Goal: Information Seeking & Learning: Find specific fact

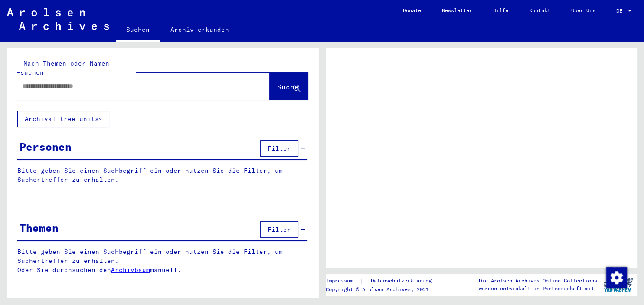
click at [134, 82] on input "text" at bounding box center [136, 86] width 226 height 9
click at [131, 82] on input "text" at bounding box center [136, 86] width 226 height 9
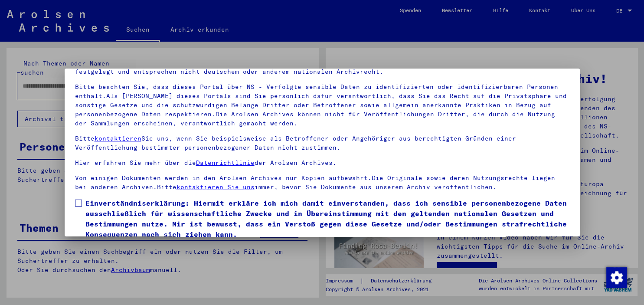
scroll to position [74, 0]
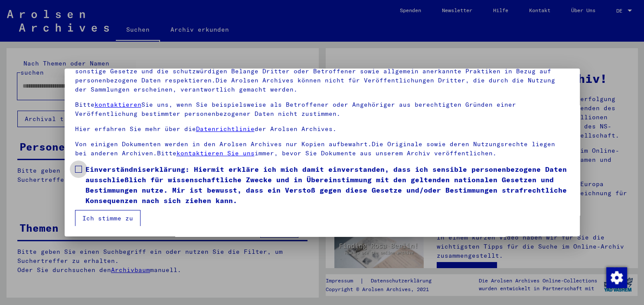
click at [85, 170] on label "Einverständniserklärung: Hiermit erkläre ich mich damit einverstanden, dass ich…" at bounding box center [322, 185] width 494 height 42
click at [100, 216] on button "Ich stimme zu" at bounding box center [107, 218] width 65 height 16
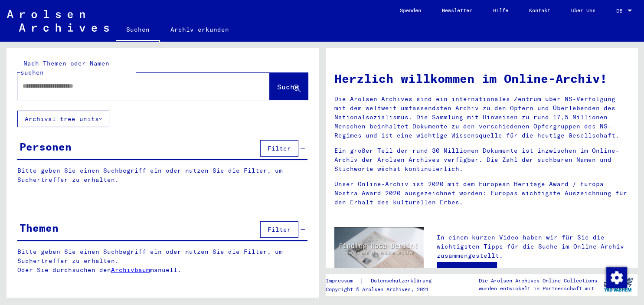
click at [91, 82] on input "text" at bounding box center [133, 86] width 221 height 9
type input "**********"
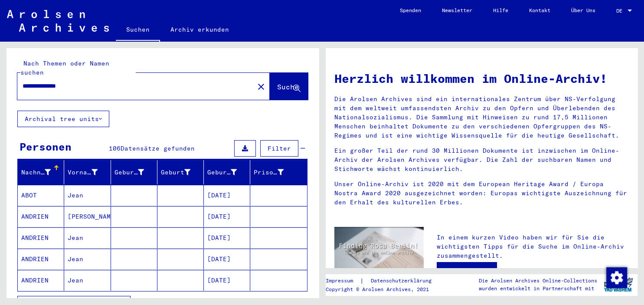
scroll to position [75, 0]
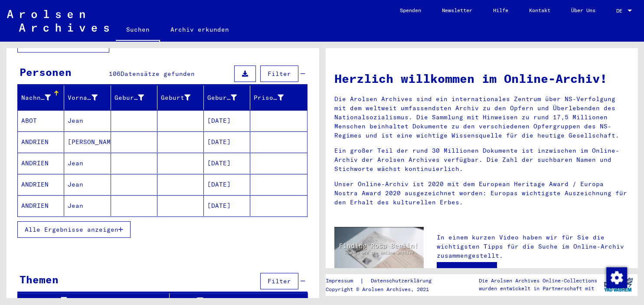
click at [118, 225] on span "Alle Ergebnisse anzeigen" at bounding box center [72, 229] width 94 height 8
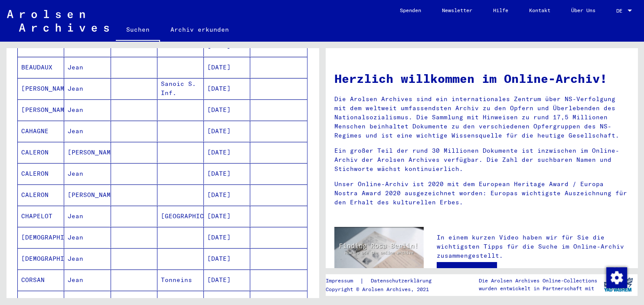
scroll to position [515, 0]
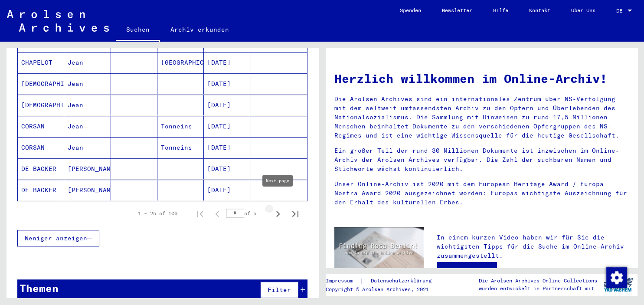
click at [280, 208] on icon "Next page" at bounding box center [278, 214] width 12 height 12
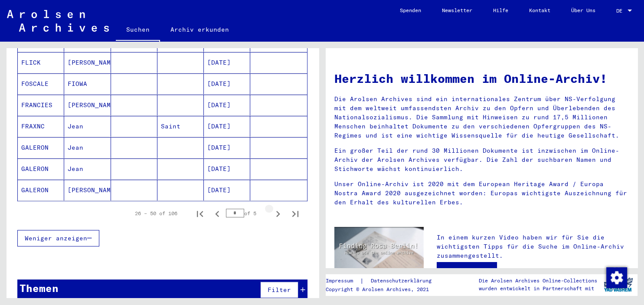
click at [277, 208] on icon "Next page" at bounding box center [278, 214] width 12 height 12
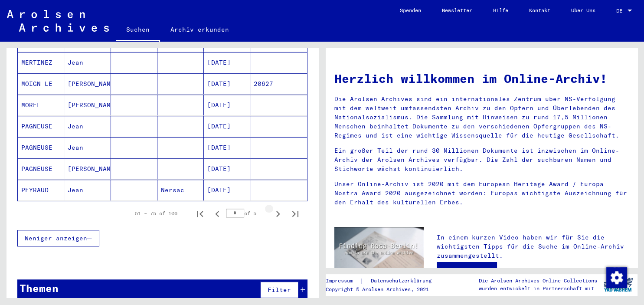
click at [277, 208] on icon "Next page" at bounding box center [278, 214] width 12 height 12
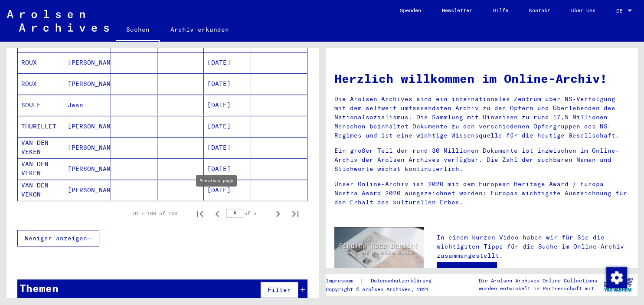
click at [219, 208] on icon "Previous page" at bounding box center [217, 214] width 12 height 12
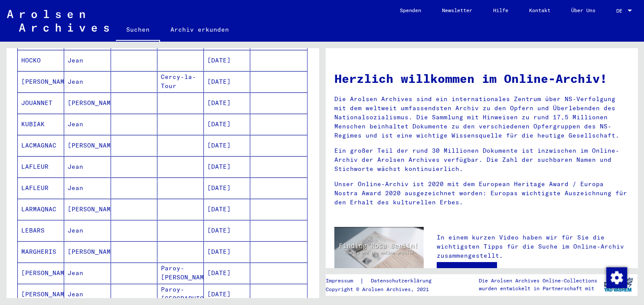
scroll to position [228, 0]
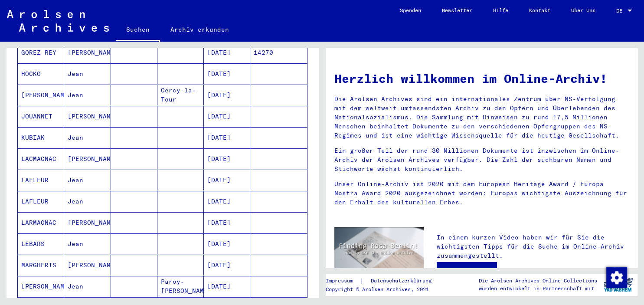
click at [216, 170] on mat-cell "[DATE]" at bounding box center [227, 180] width 46 height 21
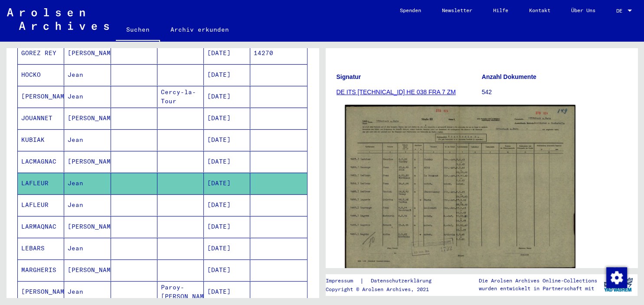
scroll to position [95, 0]
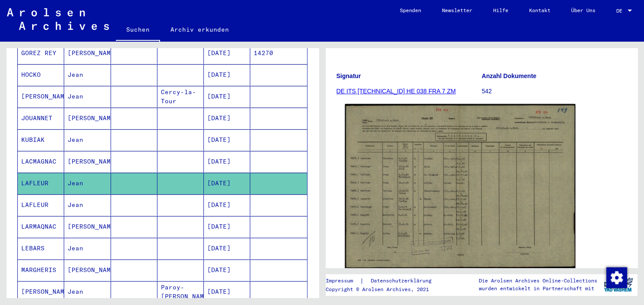
click at [448, 207] on img at bounding box center [460, 186] width 230 height 164
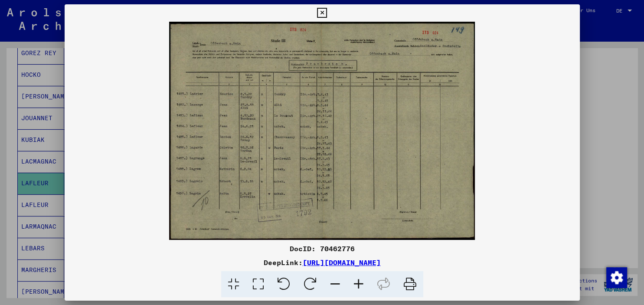
click at [362, 279] on icon at bounding box center [358, 284] width 23 height 26
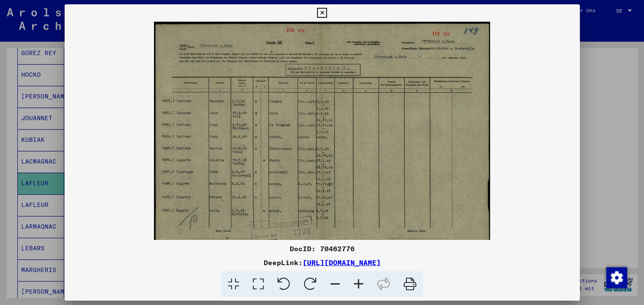
click at [362, 278] on icon at bounding box center [358, 284] width 23 height 26
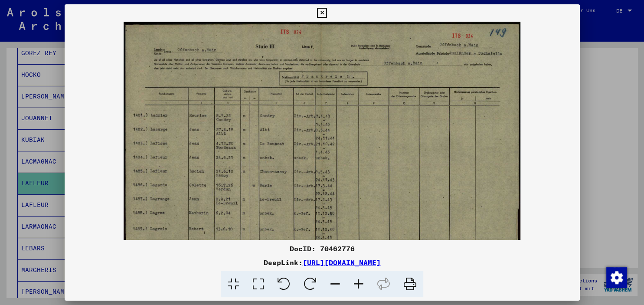
click at [361, 278] on icon at bounding box center [358, 284] width 23 height 26
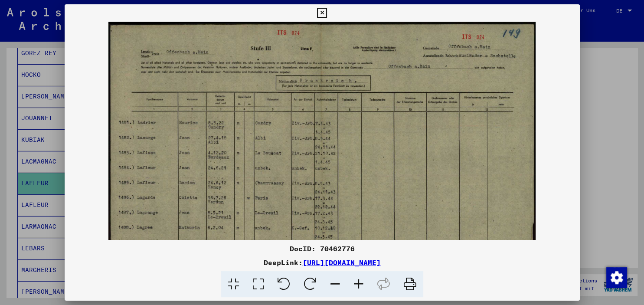
click at [359, 277] on icon at bounding box center [358, 284] width 23 height 26
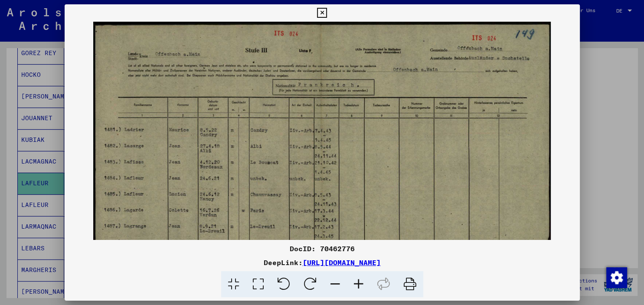
click at [358, 277] on icon at bounding box center [358, 284] width 23 height 26
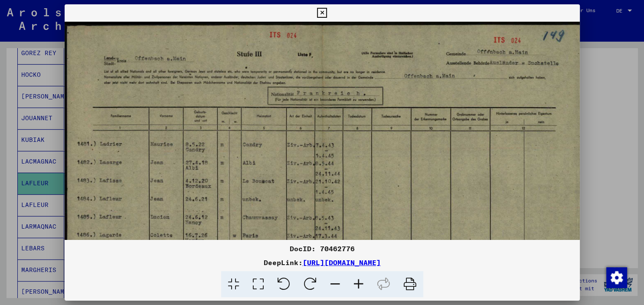
click at [358, 277] on icon at bounding box center [358, 284] width 23 height 26
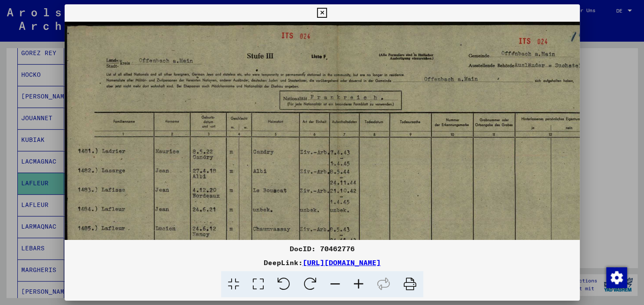
click at [358, 276] on icon at bounding box center [358, 284] width 23 height 26
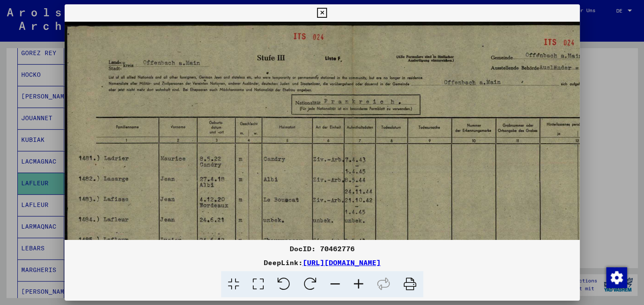
click at [356, 274] on icon at bounding box center [358, 284] width 23 height 26
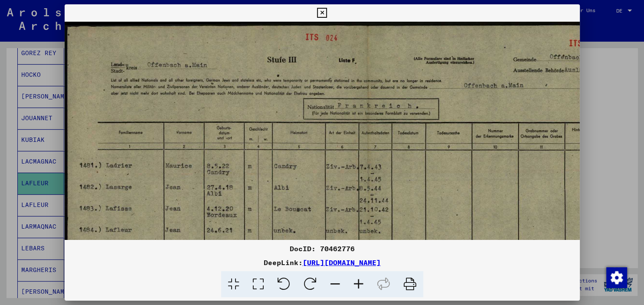
drag, startPoint x: 574, startPoint y: 12, endPoint x: 462, endPoint y: 40, distance: 115.4
click at [327, 13] on icon at bounding box center [322, 13] width 10 height 10
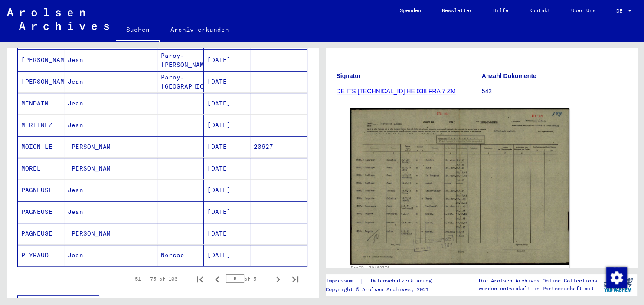
scroll to position [516, 0]
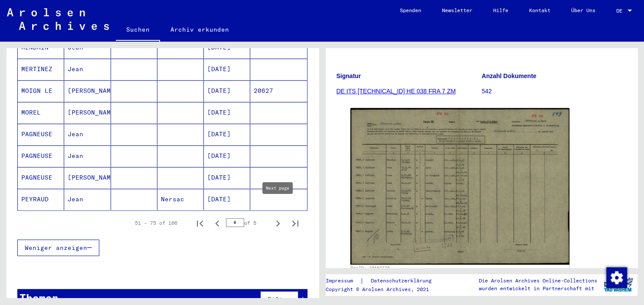
click at [277, 217] on icon "Next page" at bounding box center [278, 223] width 12 height 12
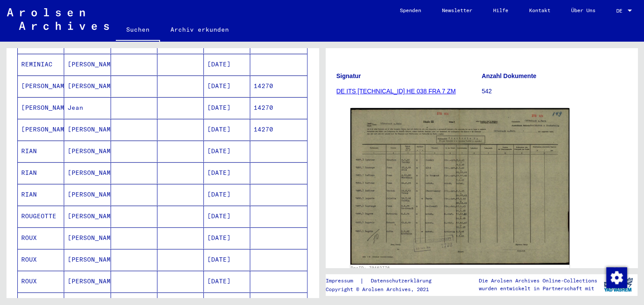
scroll to position [524, 0]
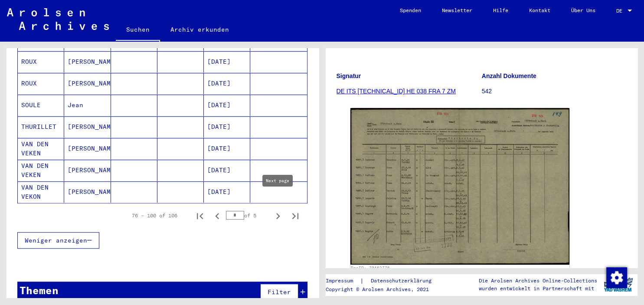
click at [278, 213] on icon "Next page" at bounding box center [278, 216] width 4 height 6
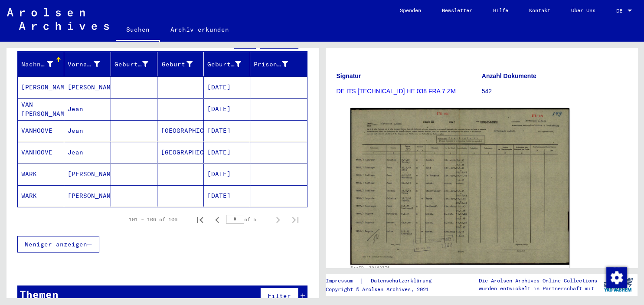
scroll to position [115, 0]
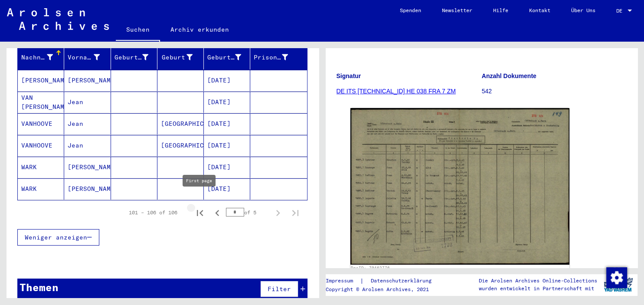
click at [200, 207] on icon "First page" at bounding box center [200, 213] width 12 height 12
type input "*"
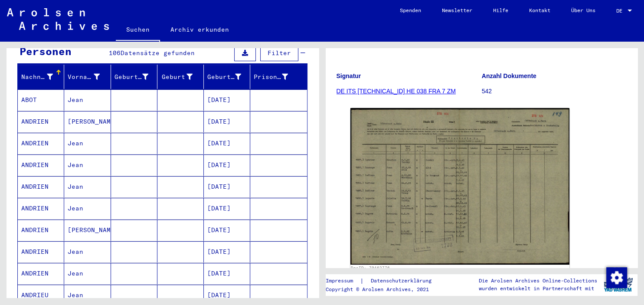
scroll to position [0, 0]
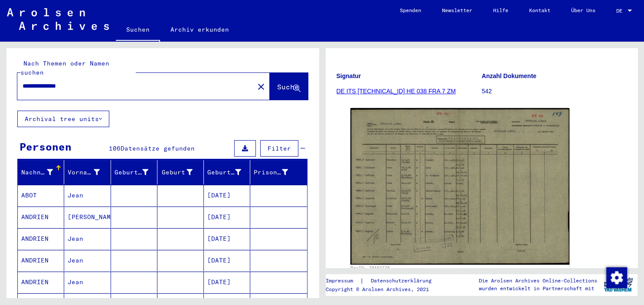
drag, startPoint x: 90, startPoint y: 77, endPoint x: 62, endPoint y: 77, distance: 28.2
click at [62, 82] on input "**********" at bounding box center [136, 86] width 226 height 9
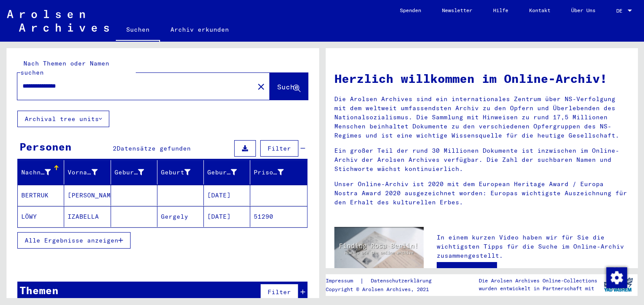
drag, startPoint x: 126, startPoint y: 78, endPoint x: -3, endPoint y: 75, distance: 129.2
click at [23, 82] on input "**********" at bounding box center [133, 86] width 221 height 9
click at [98, 127] on div "Nach Themen oder Namen suchen **** close Suche Archival tree units Personen 2 D…" at bounding box center [163, 179] width 312 height 262
drag, startPoint x: 111, startPoint y: 76, endPoint x: -22, endPoint y: 76, distance: 133.1
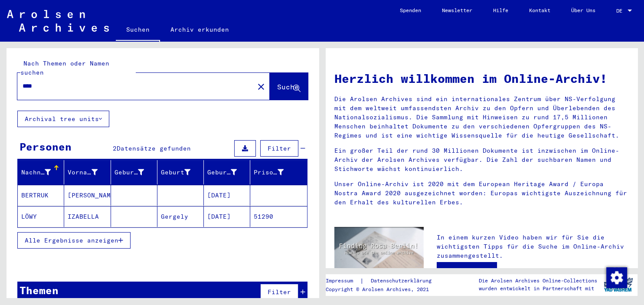
click at [23, 82] on input "****" at bounding box center [133, 86] width 221 height 9
click at [114, 82] on input "**********" at bounding box center [133, 86] width 221 height 9
click at [277, 82] on span "Suche" at bounding box center [288, 86] width 22 height 9
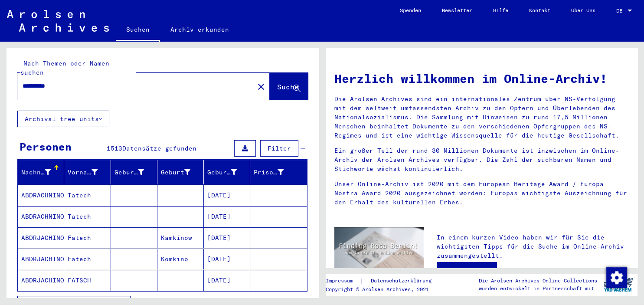
click at [91, 82] on input "**********" at bounding box center [133, 86] width 221 height 9
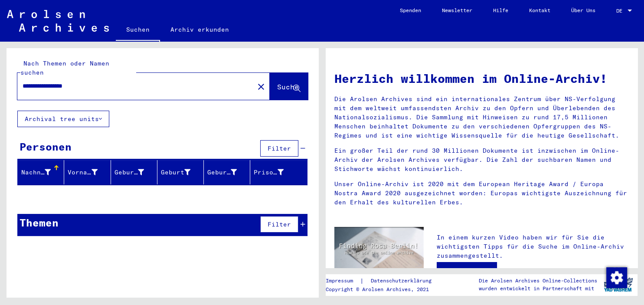
drag, startPoint x: 65, startPoint y: 77, endPoint x: -5, endPoint y: 81, distance: 69.9
click at [23, 82] on input "**********" at bounding box center [133, 86] width 221 height 9
click at [272, 73] on button "Suche" at bounding box center [289, 86] width 38 height 27
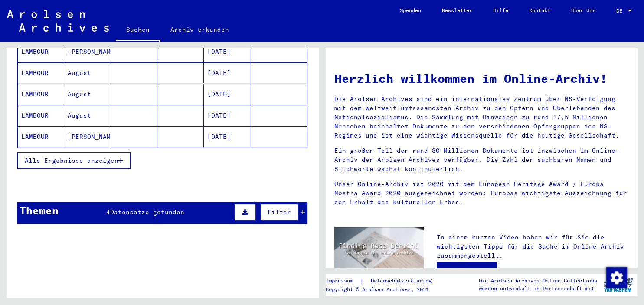
scroll to position [95, 0]
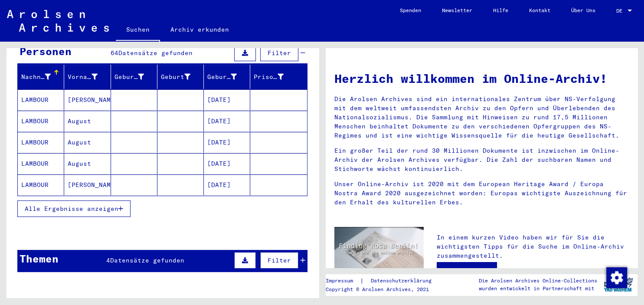
click at [123, 206] on icon "button" at bounding box center [120, 209] width 5 height 6
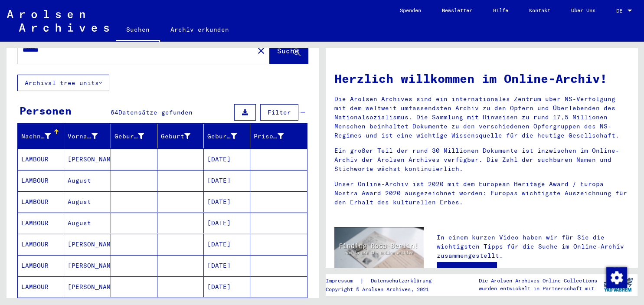
scroll to position [0, 0]
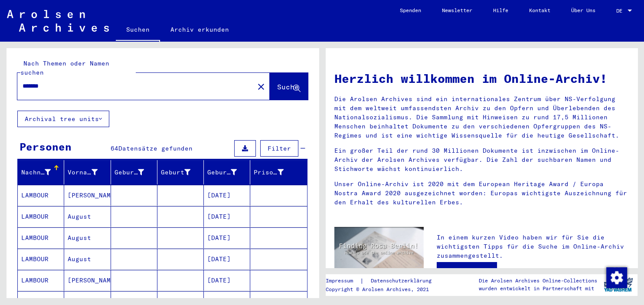
click at [77, 82] on input "*******" at bounding box center [133, 86] width 221 height 9
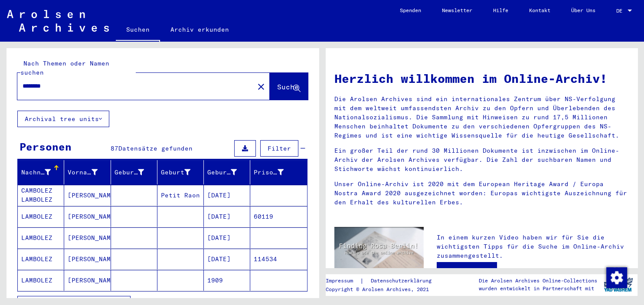
click at [78, 187] on mat-cell "[PERSON_NAME]" at bounding box center [87, 195] width 46 height 21
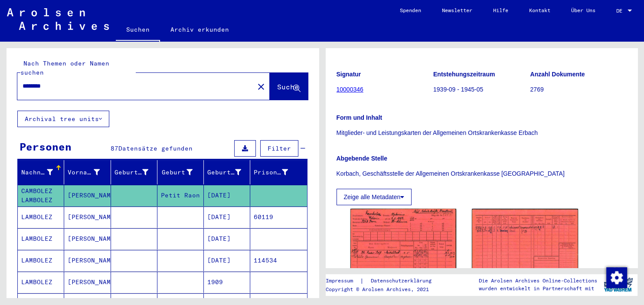
scroll to position [144, 0]
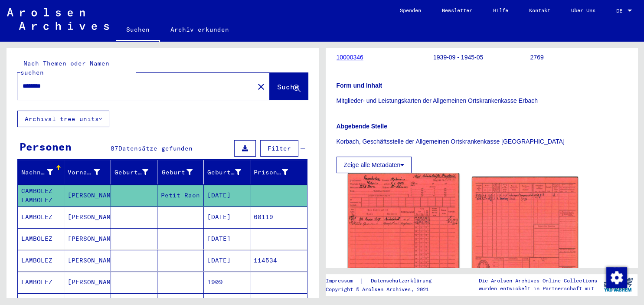
click at [428, 236] on img at bounding box center [402, 238] width 111 height 131
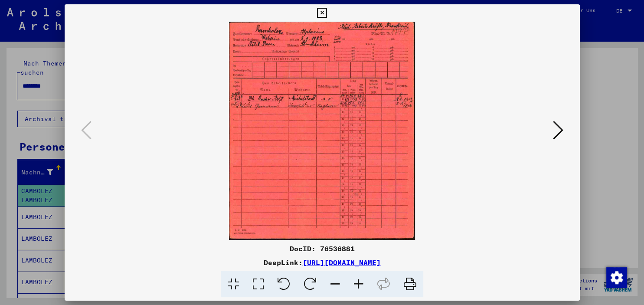
click at [360, 278] on icon at bounding box center [358, 284] width 23 height 26
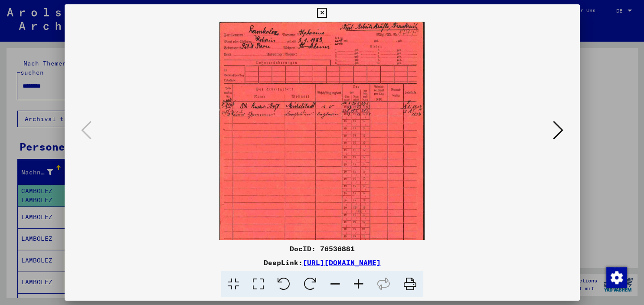
click at [360, 278] on icon at bounding box center [358, 284] width 23 height 26
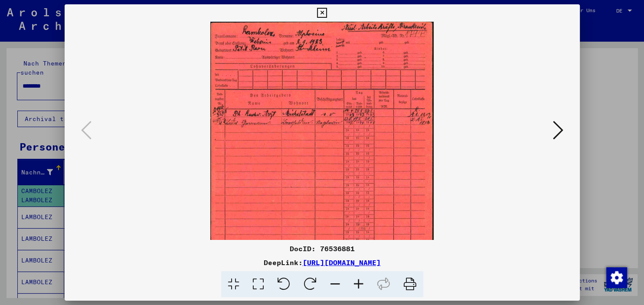
click at [360, 278] on icon at bounding box center [358, 284] width 23 height 26
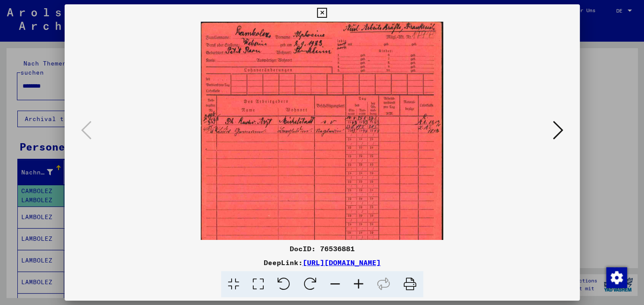
click at [360, 278] on icon at bounding box center [358, 284] width 23 height 26
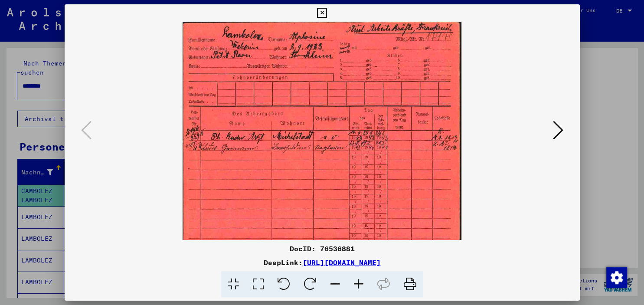
click at [360, 278] on icon at bounding box center [358, 284] width 23 height 26
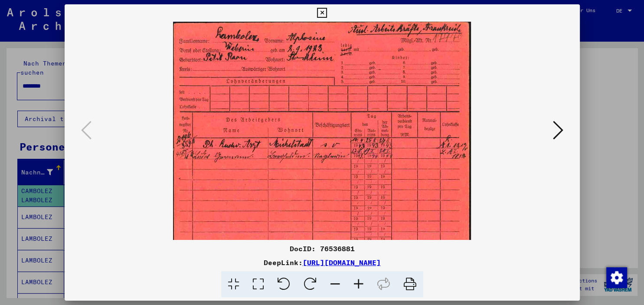
click at [360, 278] on icon at bounding box center [358, 284] width 23 height 26
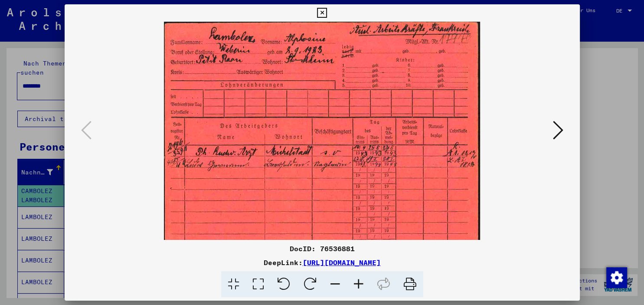
click at [360, 277] on icon at bounding box center [358, 284] width 23 height 26
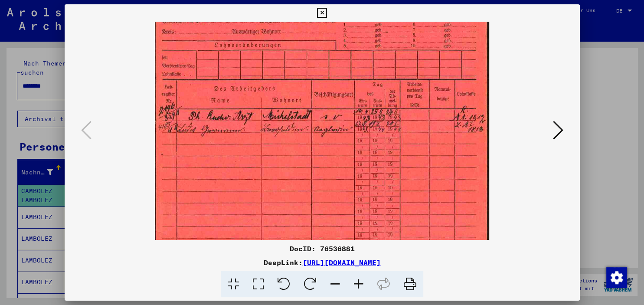
scroll to position [47, 0]
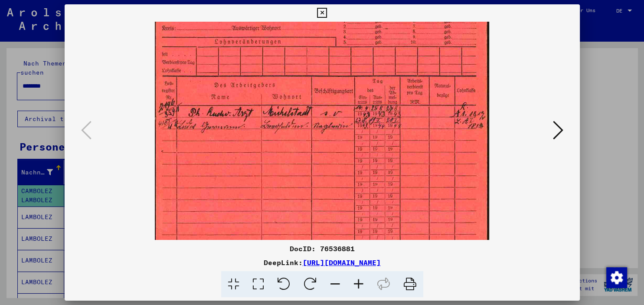
drag, startPoint x: 282, startPoint y: 187, endPoint x: 299, endPoint y: 141, distance: 49.0
click at [299, 141] on img at bounding box center [322, 171] width 335 height 392
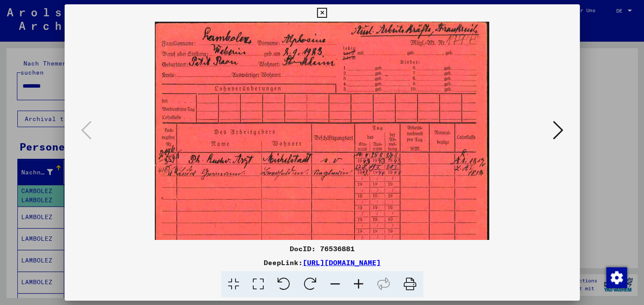
scroll to position [0, 0]
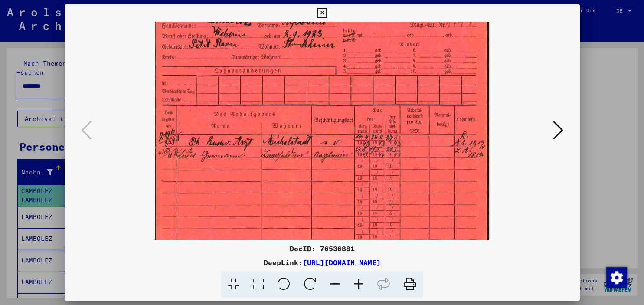
drag, startPoint x: 362, startPoint y: 178, endPoint x: 365, endPoint y: 187, distance: 9.5
click at [358, 196] on img at bounding box center [322, 200] width 335 height 392
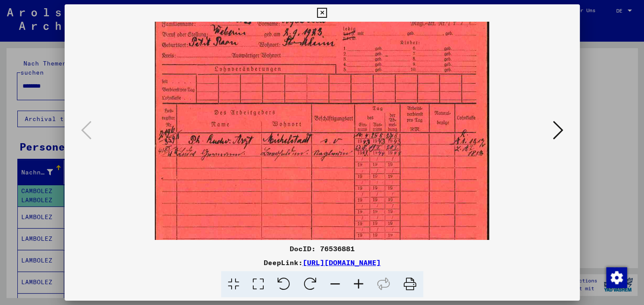
click at [327, 12] on icon at bounding box center [322, 13] width 10 height 10
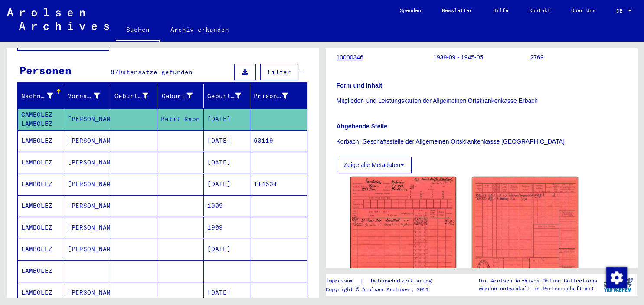
scroll to position [0, 0]
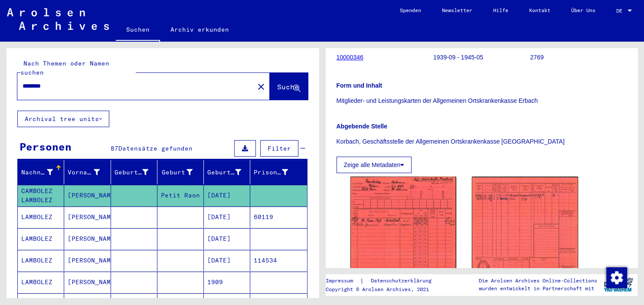
click at [129, 76] on div "********" at bounding box center [133, 86] width 232 height 20
click at [187, 82] on input "********" at bounding box center [136, 86] width 226 height 9
type input "**********"
